Goal: Information Seeking & Learning: Learn about a topic

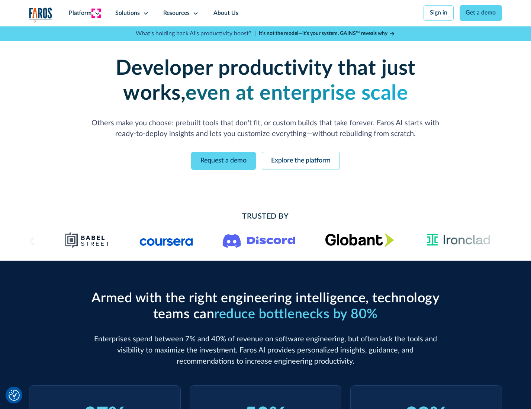
click at [96, 13] on icon at bounding box center [97, 13] width 6 height 6
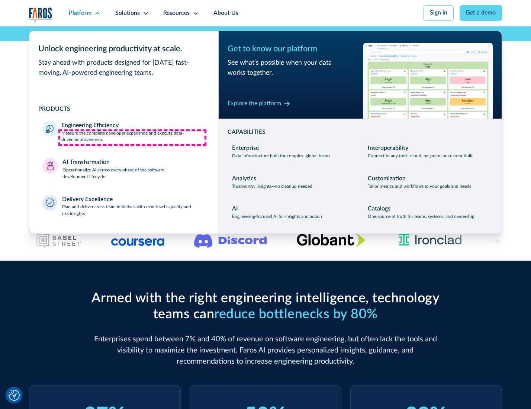
click at [132, 138] on p "Measure the complete developer experience and execute data-driven improvements" at bounding box center [133, 136] width 144 height 13
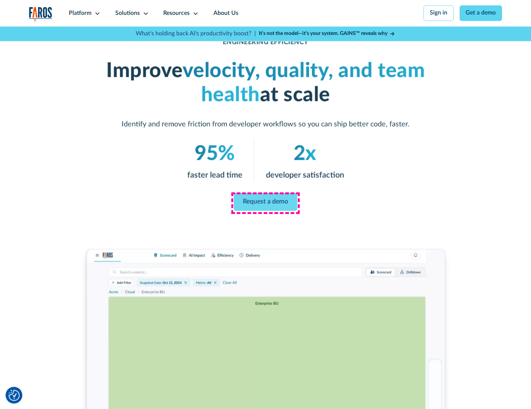
click at [265, 203] on link "Request a demo" at bounding box center [266, 202] width 64 height 18
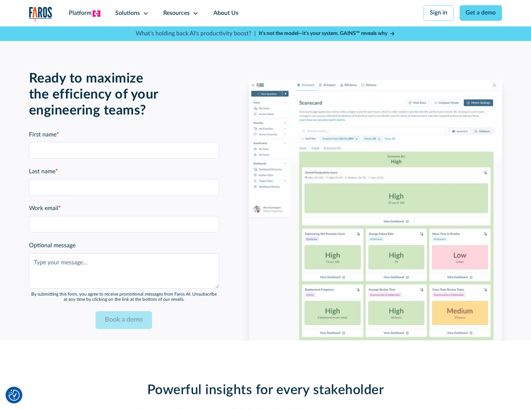
scroll to position [1618, 0]
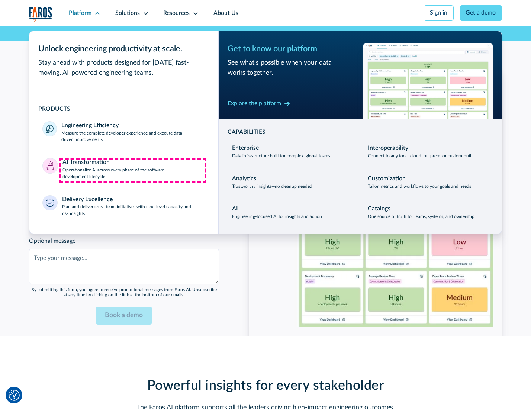
click at [133, 170] on p "Operationalize AI across every phase of the software development lifecycle" at bounding box center [133, 173] width 143 height 13
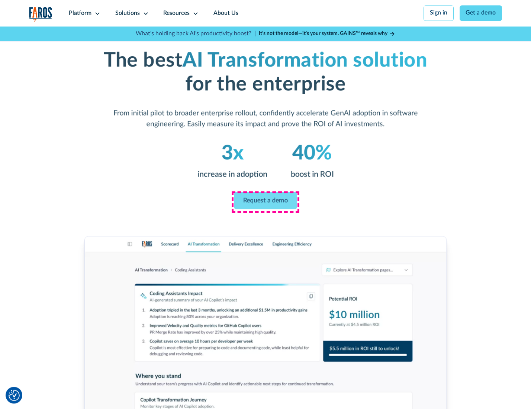
click at [265, 202] on link "Request a demo" at bounding box center [265, 200] width 63 height 17
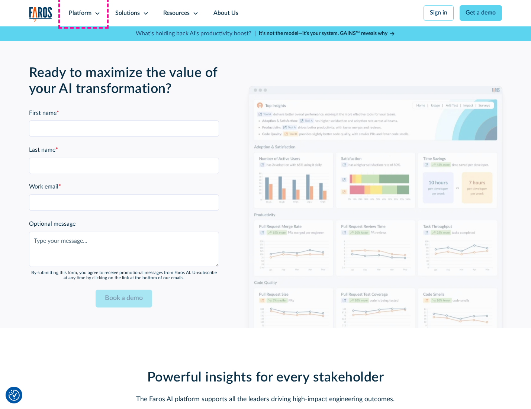
scroll to position [1798, 0]
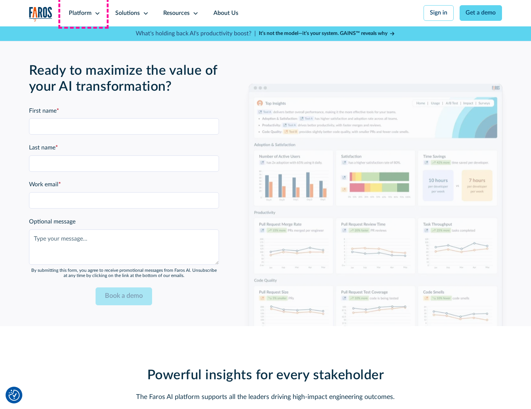
click at [83, 13] on div "Platform" at bounding box center [80, 13] width 23 height 9
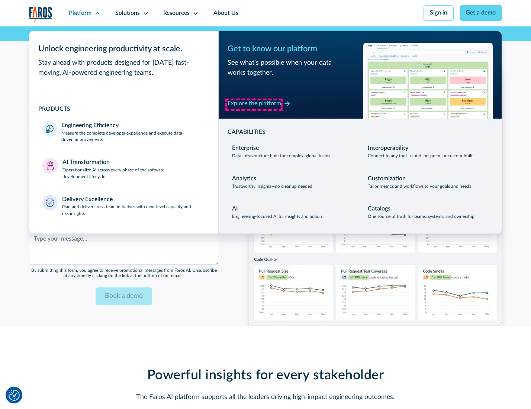
click at [254, 104] on div "Explore the platform" at bounding box center [255, 103] width 54 height 9
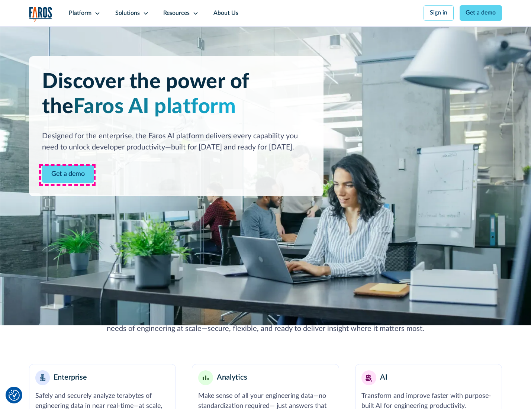
click at [67, 175] on link "Get a demo" at bounding box center [68, 174] width 52 height 18
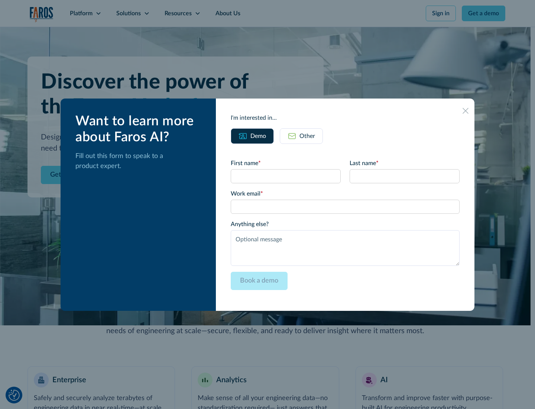
click at [307, 136] on div "Other" at bounding box center [308, 136] width 16 height 9
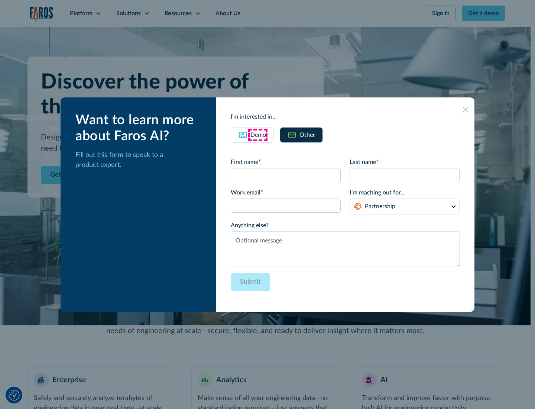
click at [258, 135] on div "Demo" at bounding box center [259, 135] width 16 height 9
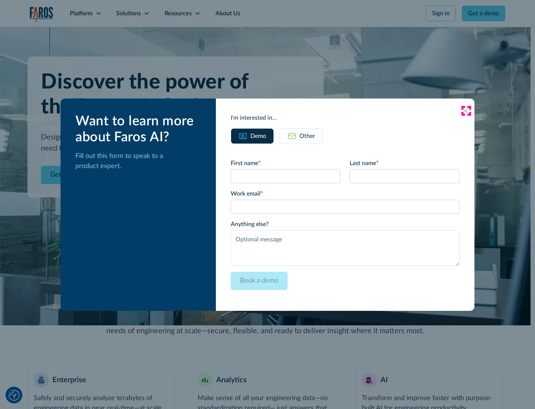
click at [466, 110] on icon at bounding box center [466, 111] width 6 height 6
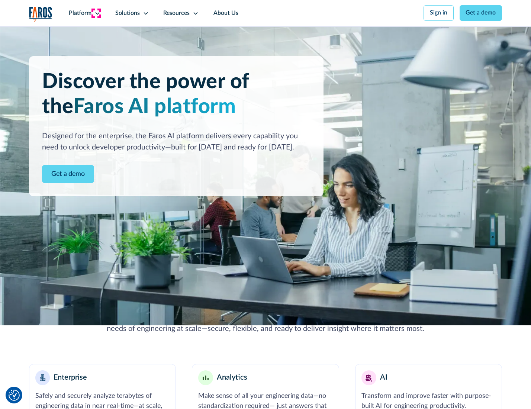
click at [96, 13] on icon at bounding box center [97, 13] width 6 height 6
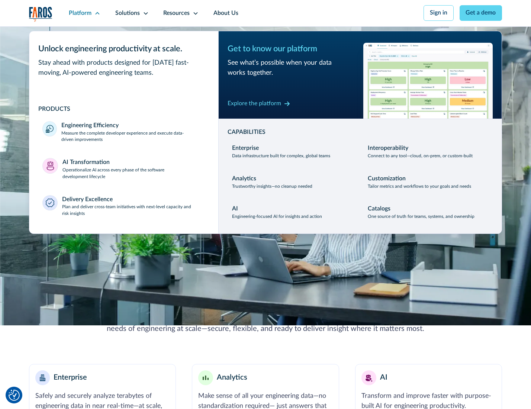
click at [133, 212] on p "Plan and deliver cross-team initiatives with next-level capacity and risk insig…" at bounding box center [133, 210] width 143 height 13
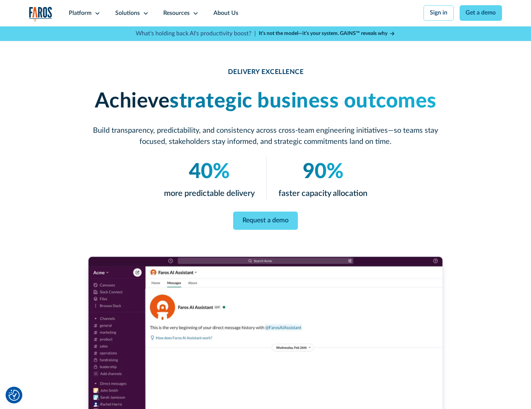
click at [144, 13] on icon at bounding box center [146, 13] width 6 height 6
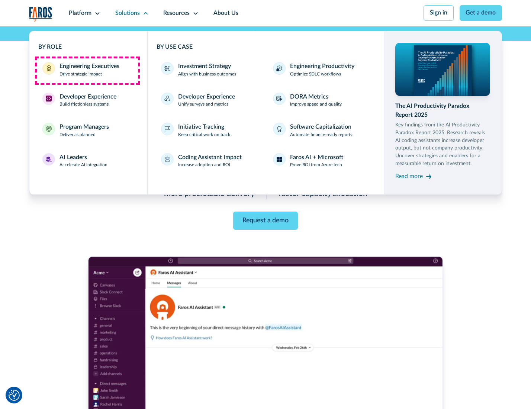
click at [87, 70] on div "Engineering Executives" at bounding box center [89, 66] width 60 height 9
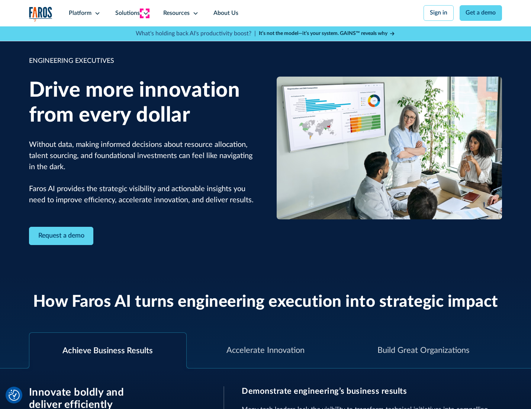
click at [144, 13] on icon at bounding box center [146, 13] width 6 height 6
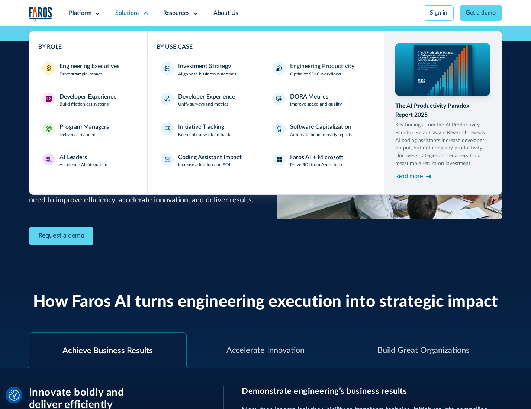
click at [87, 97] on div "Developer Experience" at bounding box center [87, 97] width 57 height 9
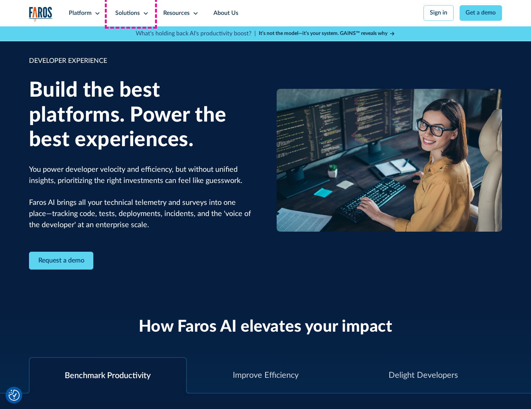
click at [131, 13] on div "Solutions" at bounding box center [127, 13] width 25 height 9
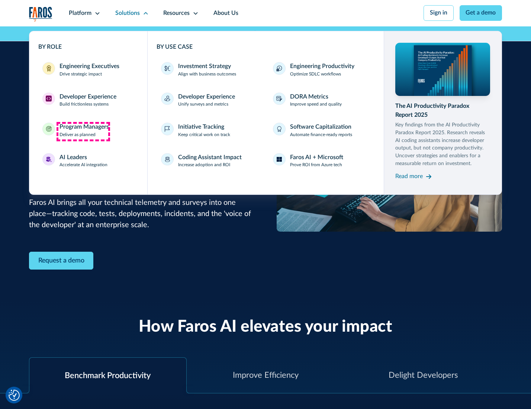
click at [83, 131] on div "Program Managers" at bounding box center [83, 127] width 49 height 9
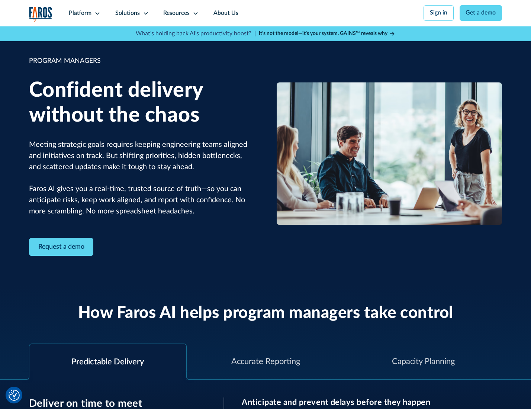
click at [144, 13] on icon at bounding box center [146, 13] width 6 height 6
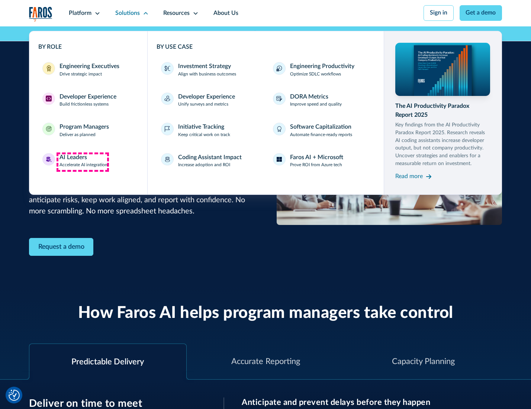
click at [83, 162] on div "AI Leaders" at bounding box center [73, 157] width 28 height 9
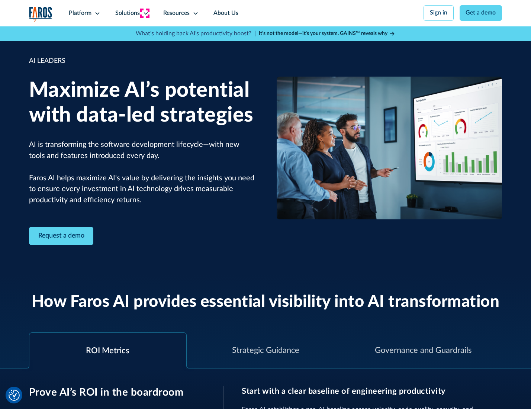
click at [144, 13] on icon at bounding box center [146, 13] width 6 height 6
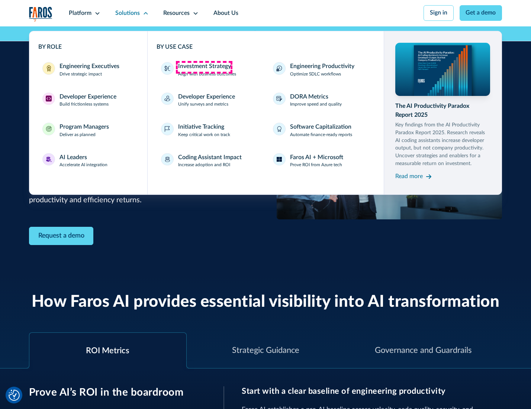
click at [204, 67] on div "Investment Strategy" at bounding box center [204, 66] width 53 height 9
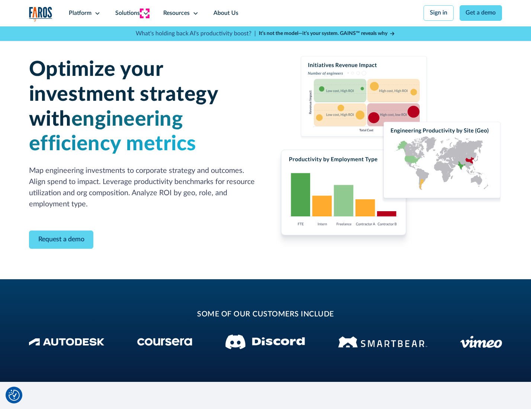
click at [144, 13] on icon at bounding box center [146, 13] width 6 height 6
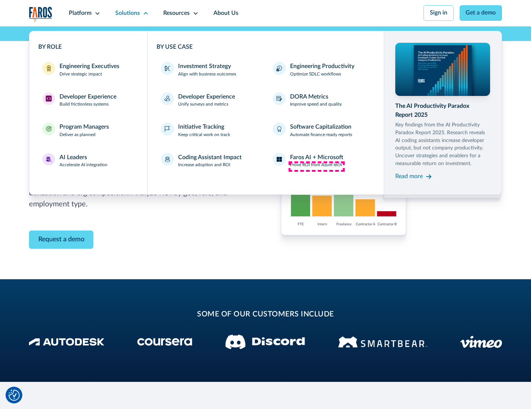
click at [316, 166] on p "Prove ROI from Azure tech" at bounding box center [316, 165] width 52 height 7
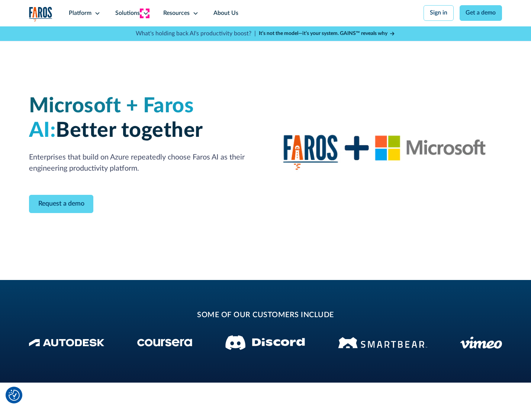
click at [144, 13] on icon at bounding box center [146, 13] width 6 height 6
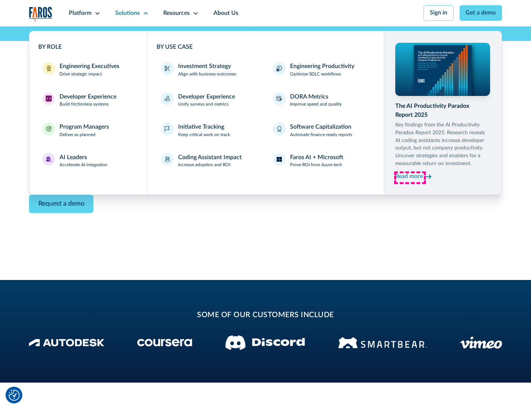
click at [410, 178] on div "Read more" at bounding box center [409, 176] width 28 height 9
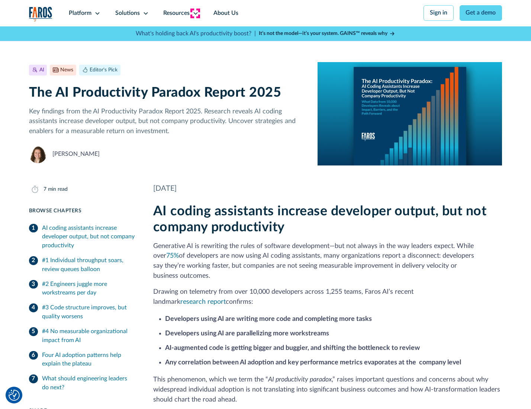
click at [195, 13] on icon at bounding box center [196, 13] width 6 height 6
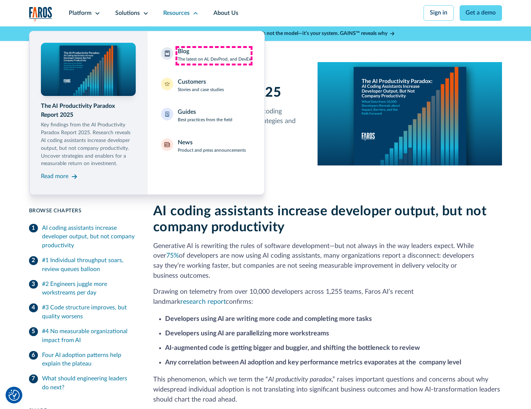
click at [214, 55] on div "Blog The latest on AI, DevProd, and DevEx" at bounding box center [214, 55] width 73 height 16
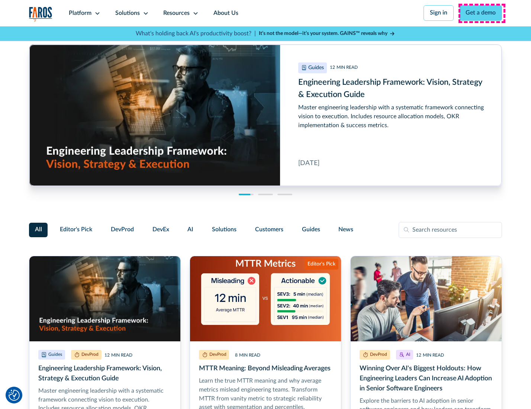
click at [481, 13] on link "Get a demo" at bounding box center [481, 13] width 43 height 16
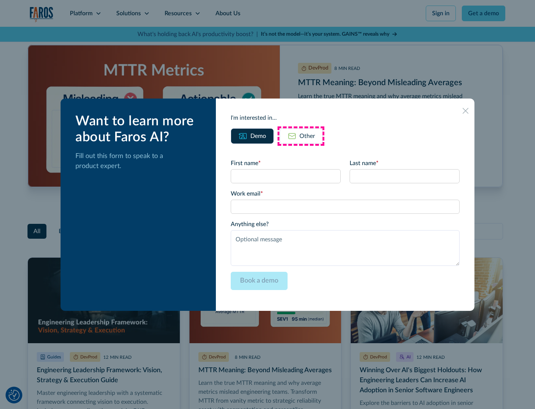
click at [301, 136] on div "Other" at bounding box center [308, 136] width 16 height 9
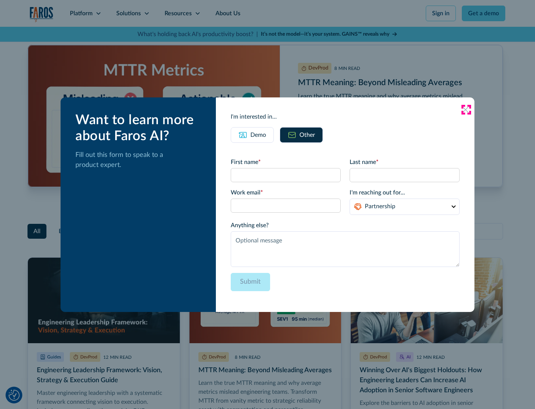
click at [466, 109] on icon at bounding box center [466, 110] width 6 height 6
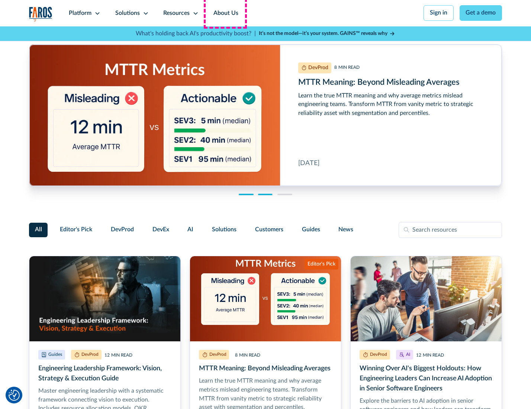
click at [225, 13] on link "About Us" at bounding box center [226, 13] width 40 height 26
